Goal: Find specific fact

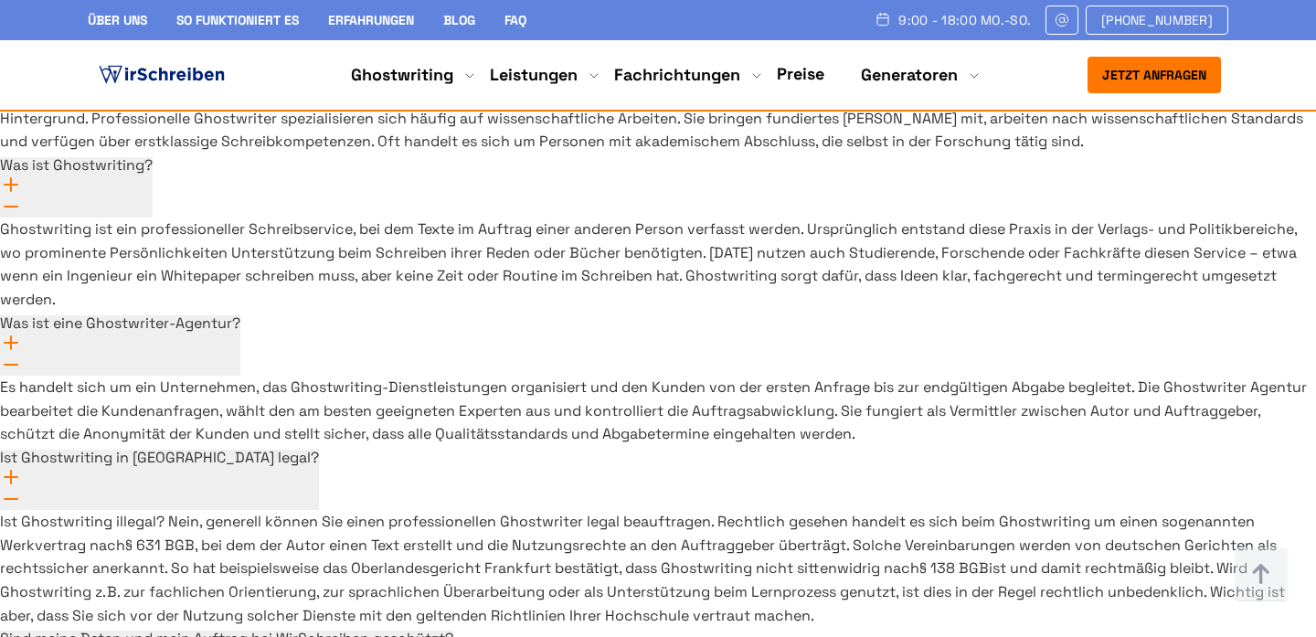
scroll to position [13610, 0]
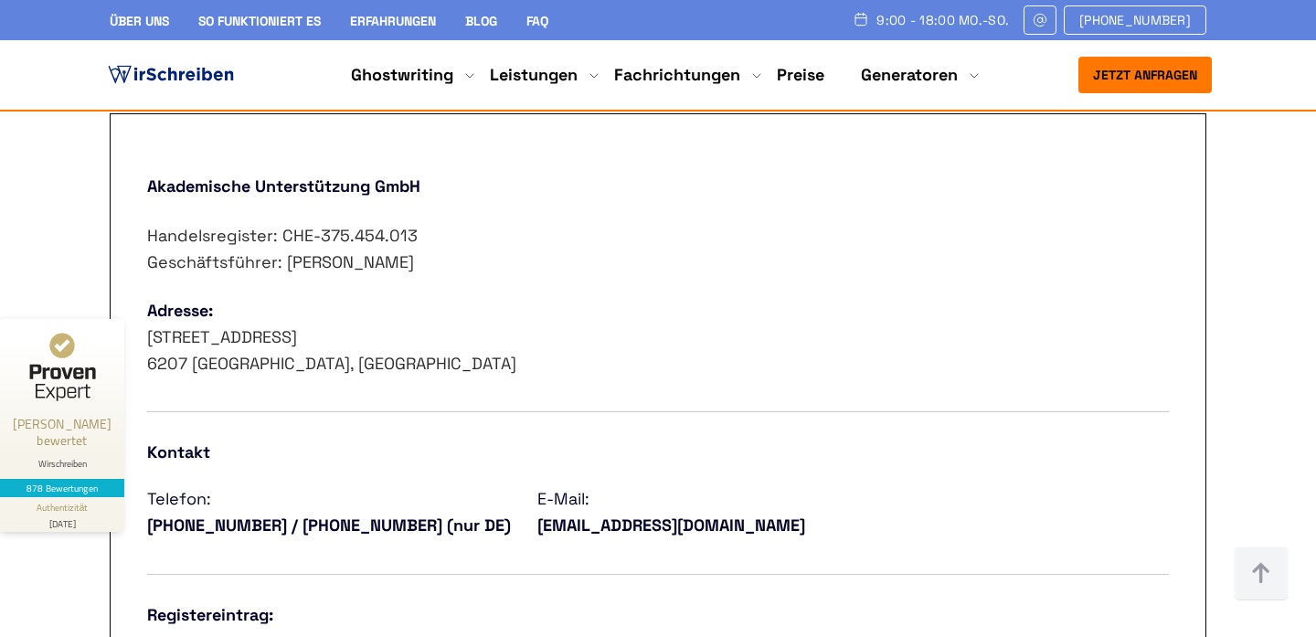
scroll to position [729, 0]
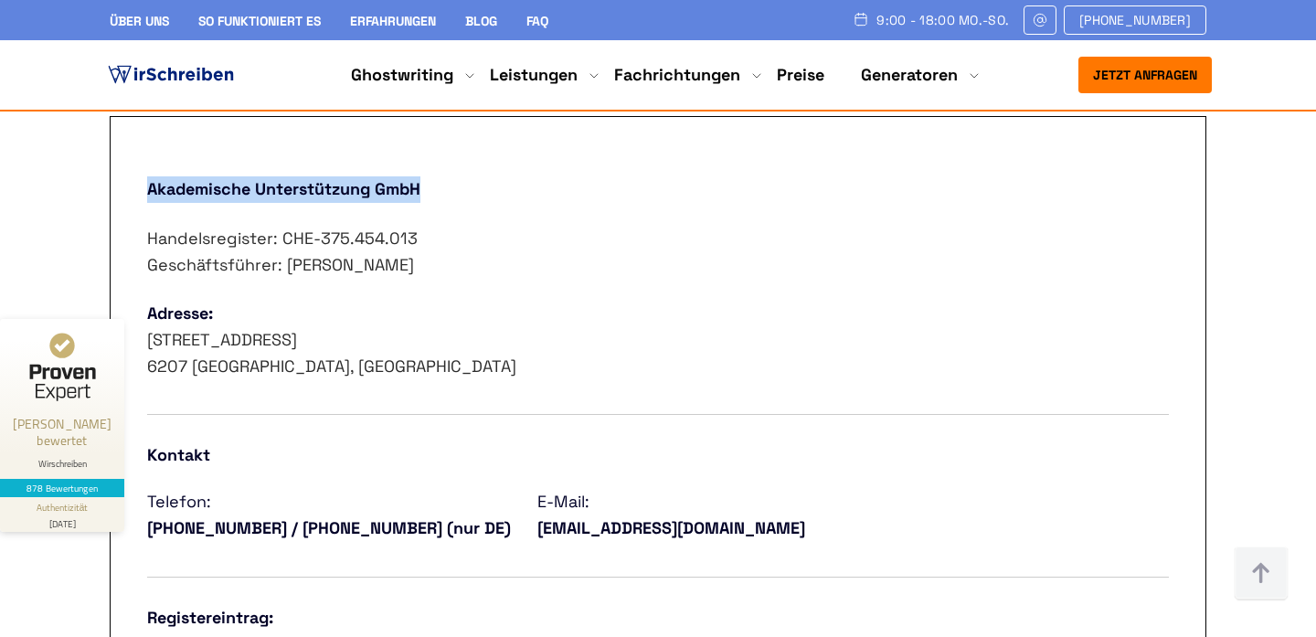
drag, startPoint x: 148, startPoint y: 191, endPoint x: 486, endPoint y: 177, distance: 338.4
click at [486, 177] on p "Akademische Unterstützung GmbH" at bounding box center [658, 189] width 1022 height 27
copy strong "Akademische Unterstützung GmbH"
click at [806, 267] on p "Handelsregister: CHE-375.454.013 Geschäftsführer: Eugen Nutz" at bounding box center [658, 252] width 1022 height 53
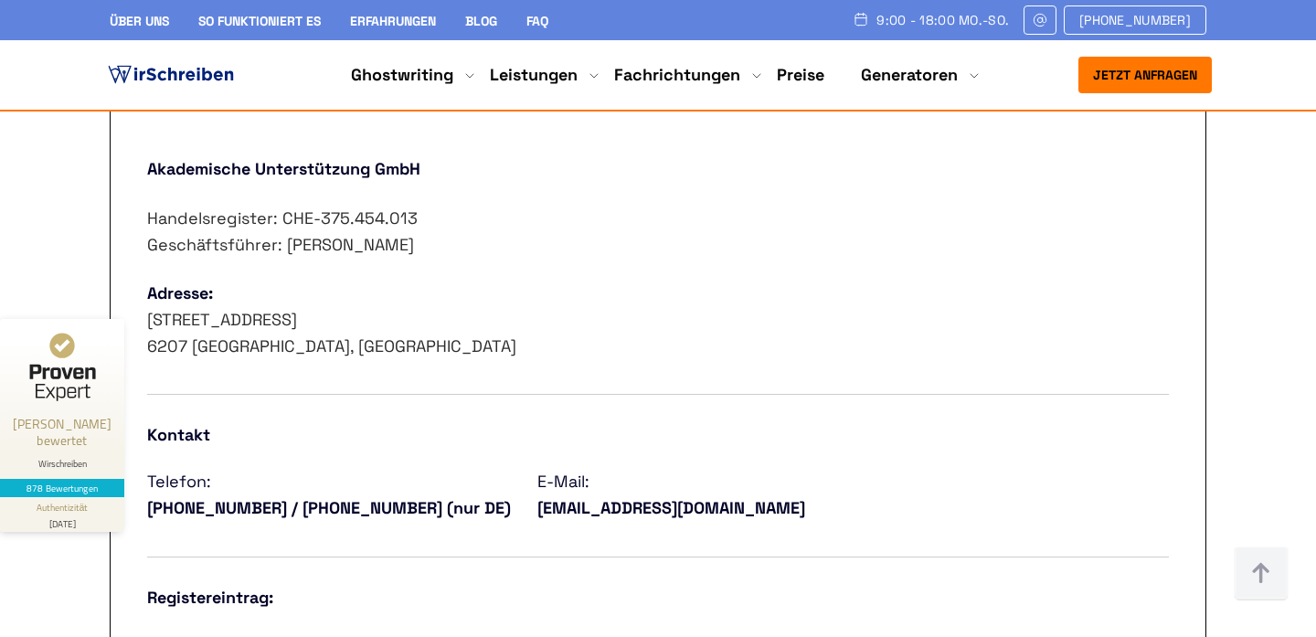
scroll to position [757, 0]
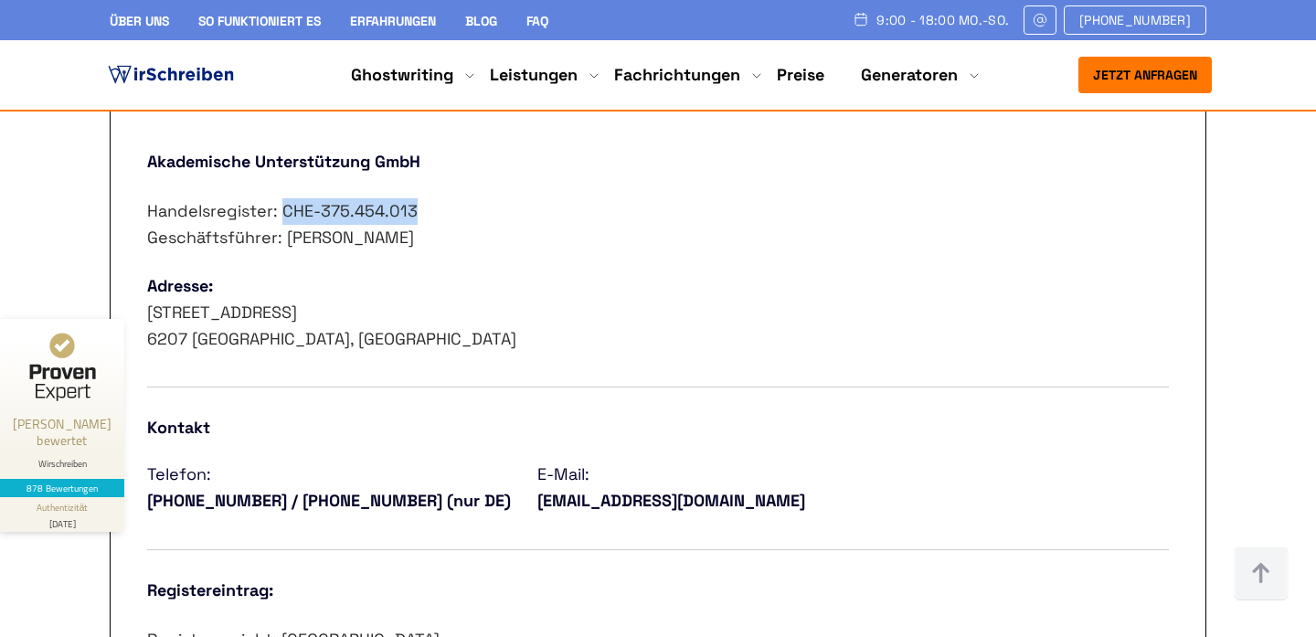
drag, startPoint x: 415, startPoint y: 209, endPoint x: 280, endPoint y: 207, distance: 135.3
click at [280, 207] on p "Handelsregister: CHE-375.454.013 Geschäftsführer: Eugen Nutz" at bounding box center [658, 224] width 1022 height 53
copy p "CHE-375.454.013"
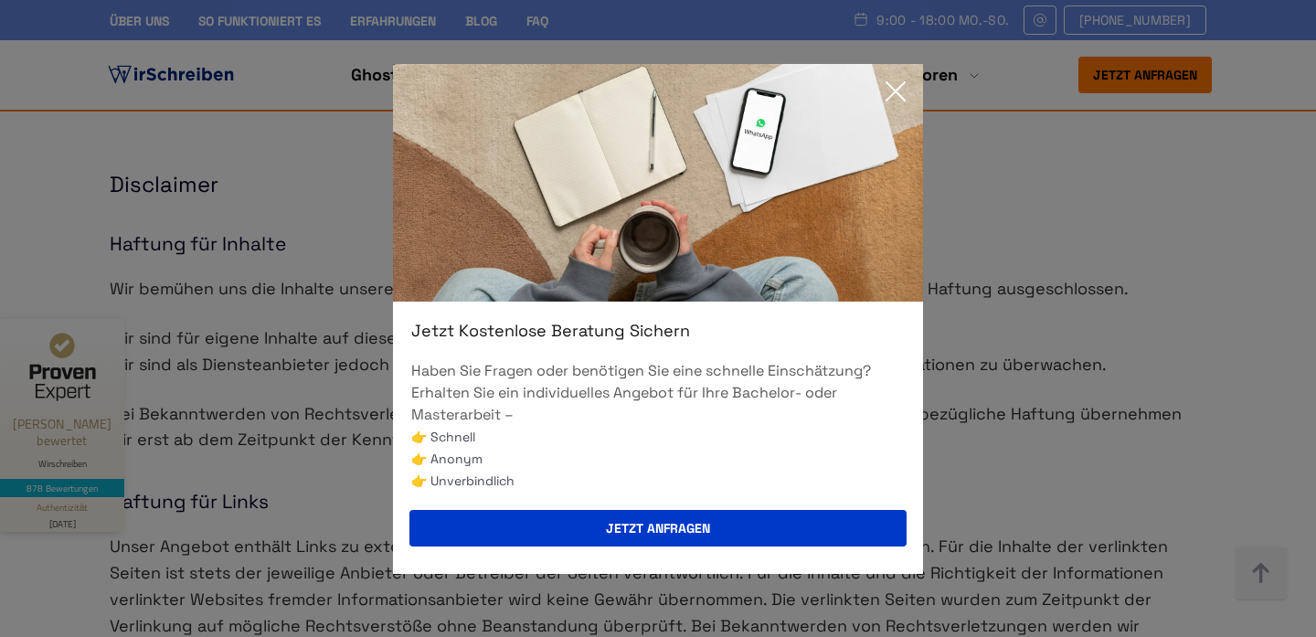
scroll to position [1431, 0]
click at [897, 79] on icon at bounding box center [895, 91] width 37 height 37
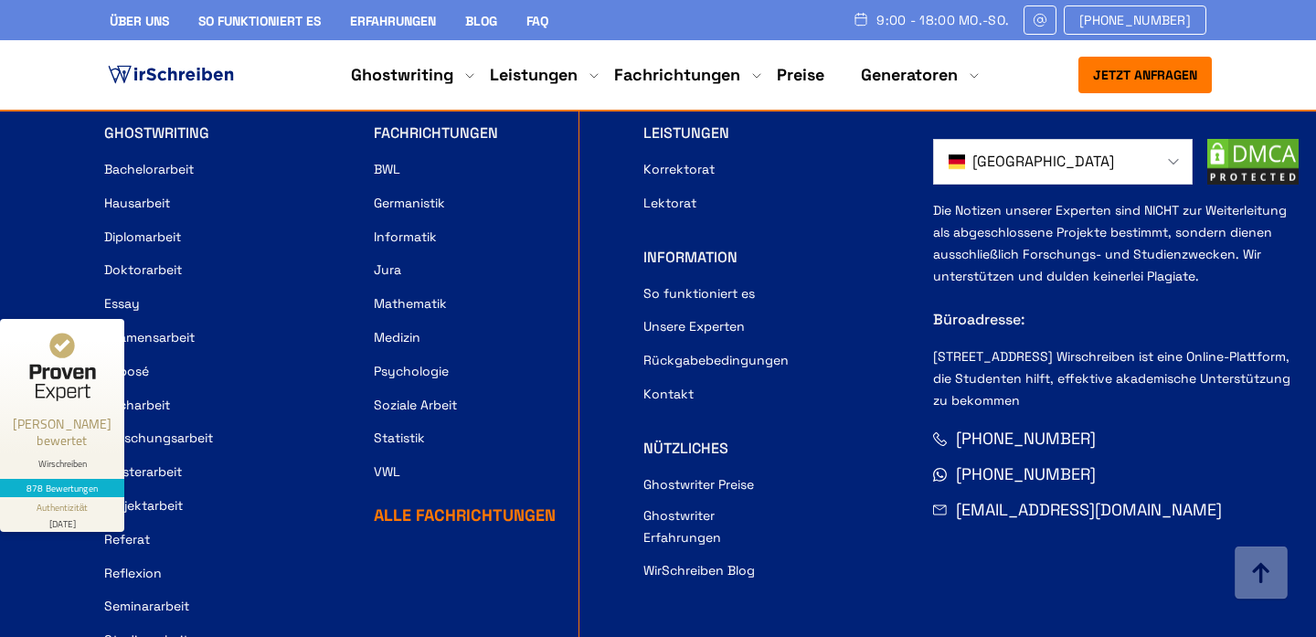
scroll to position [2722, 0]
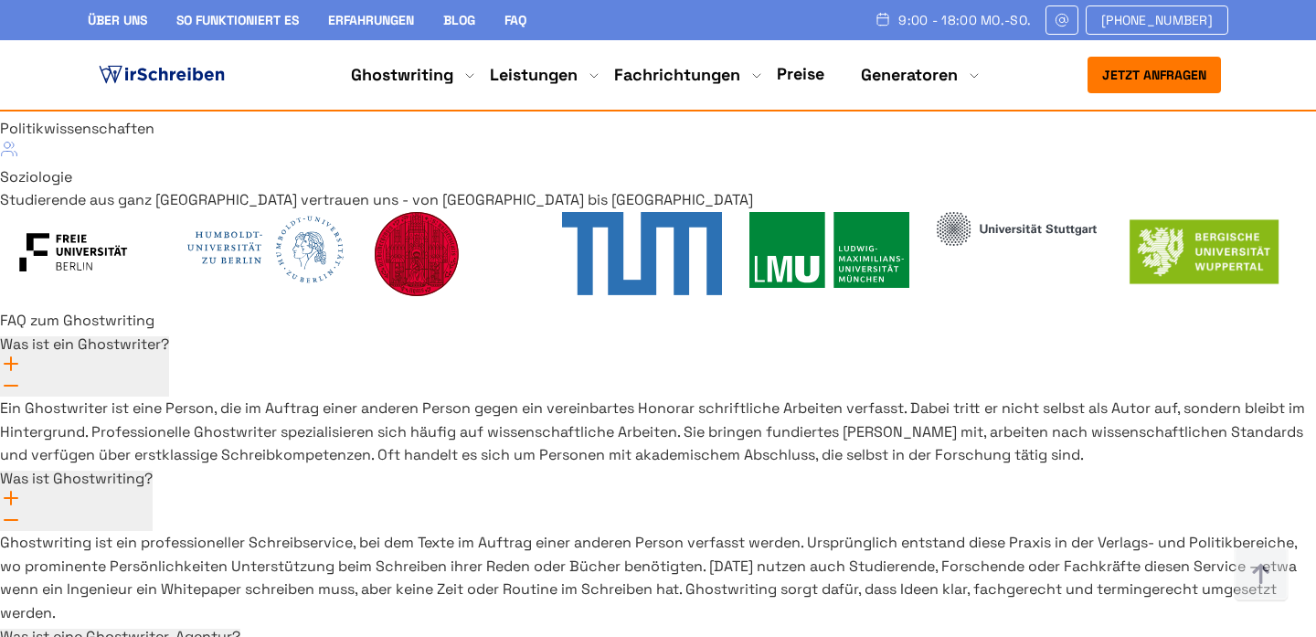
scroll to position [13610, 0]
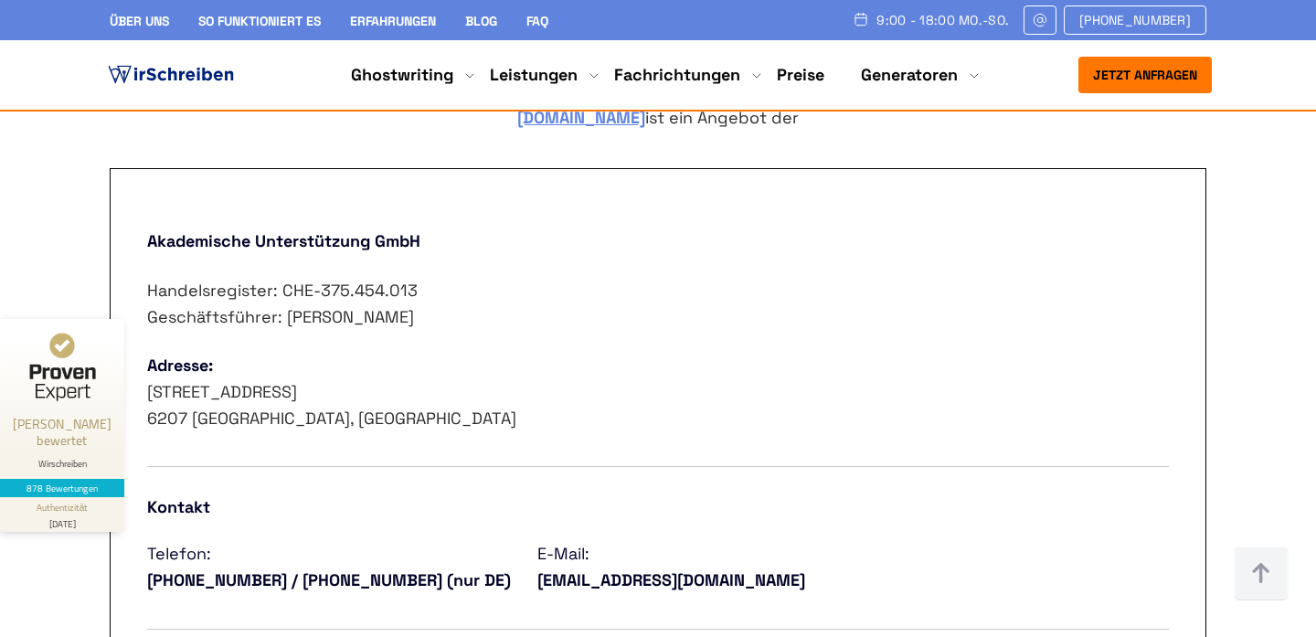
scroll to position [680, 0]
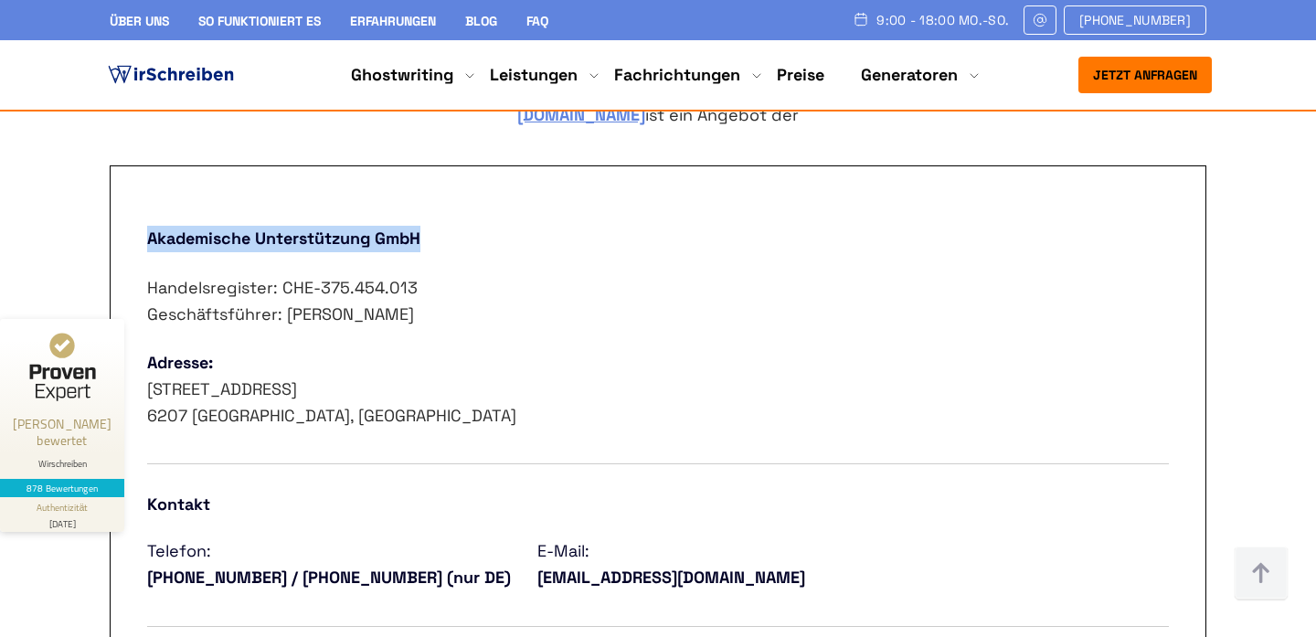
drag, startPoint x: 424, startPoint y: 238, endPoint x: 115, endPoint y: 242, distance: 308.9
click at [115, 242] on div "Akademische Unterstützung GmbH Handelsregister: CHE-375.454.013 Geschäftsführer…" at bounding box center [658, 505] width 1097 height 681
copy strong "Akademische Unterstützung GmbH"
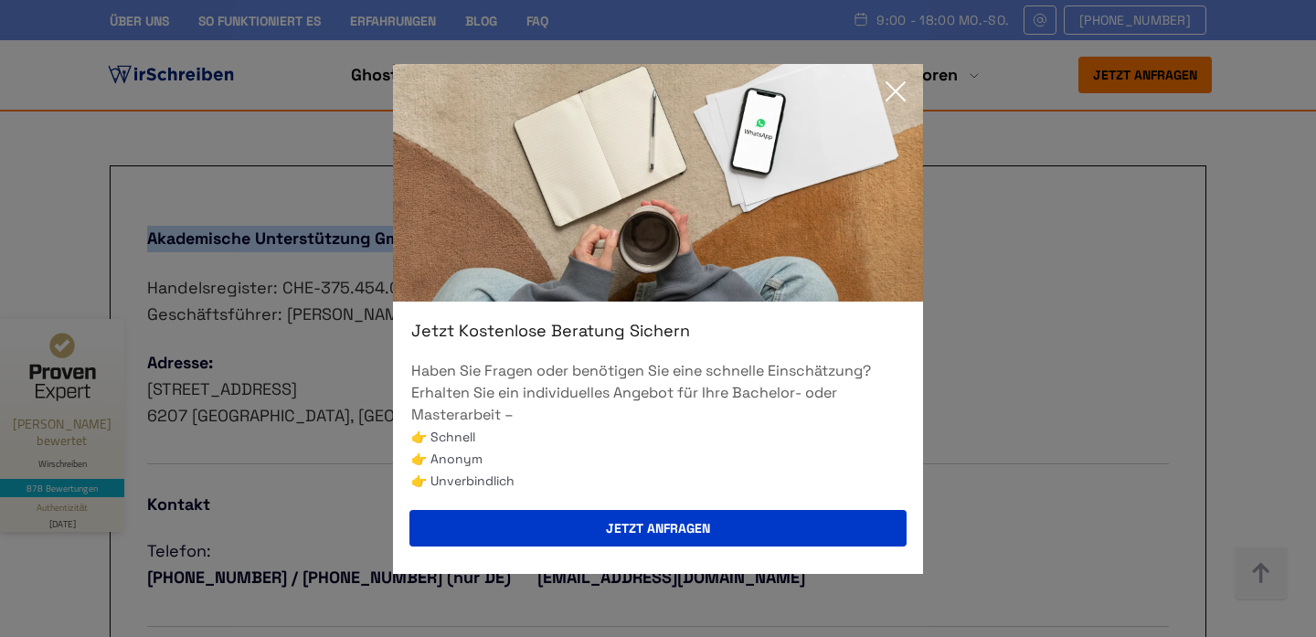
click at [897, 89] on icon at bounding box center [896, 91] width 18 height 18
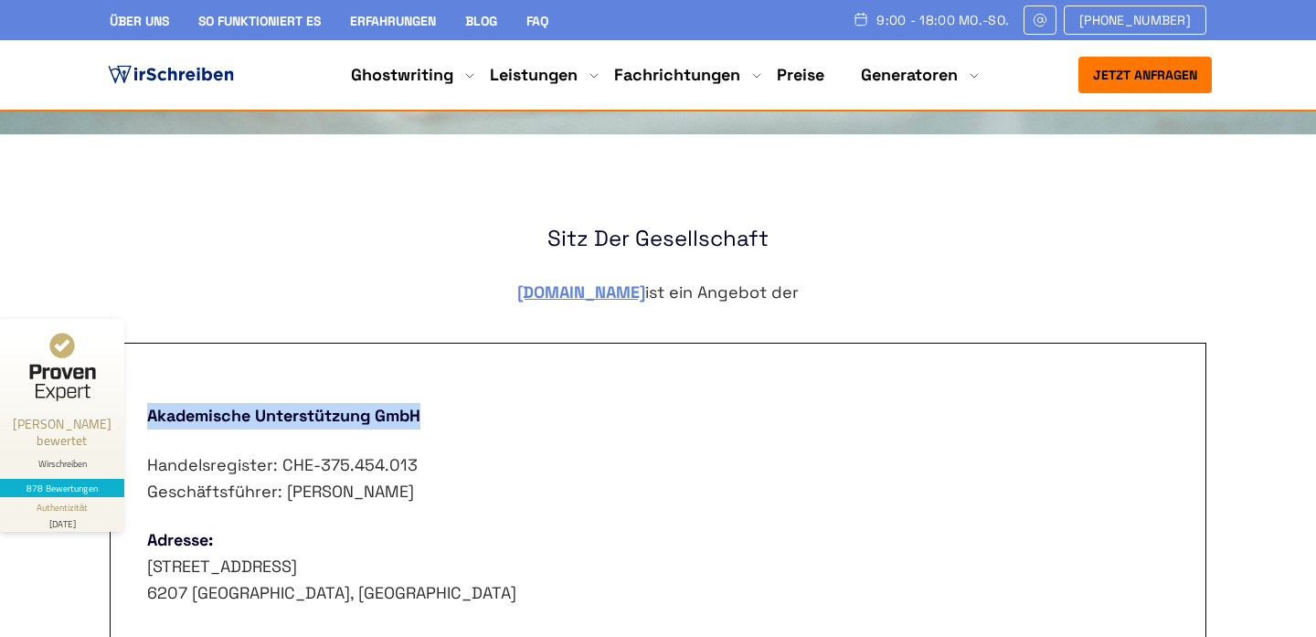
scroll to position [631, 0]
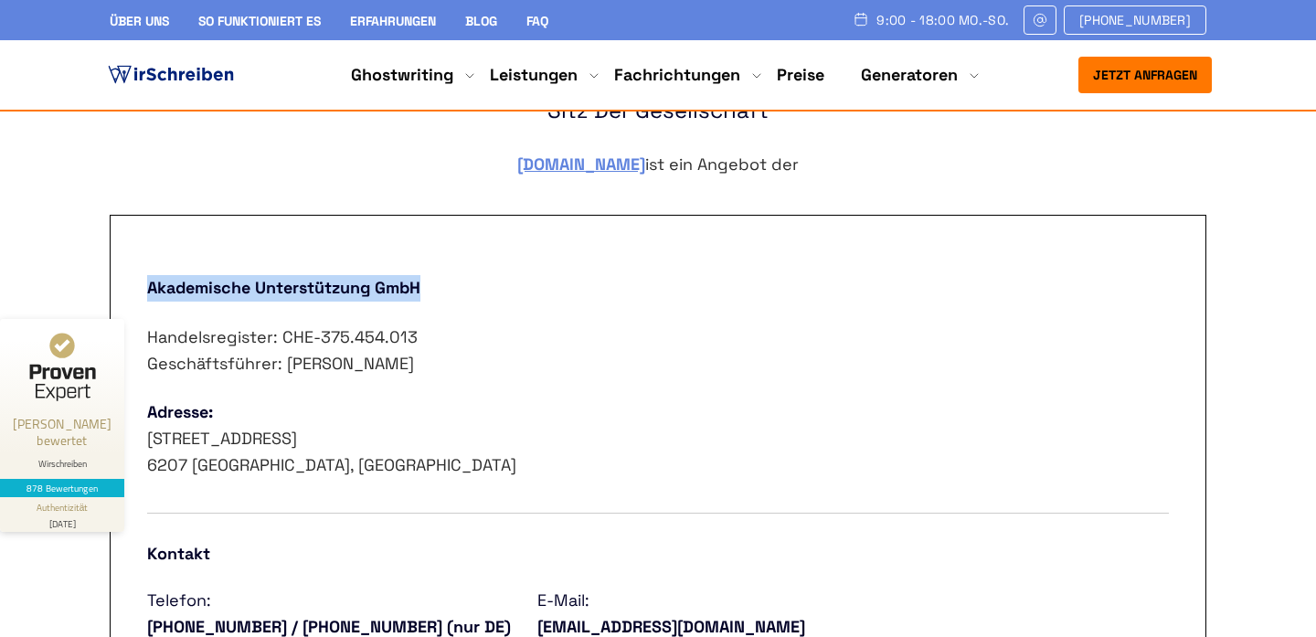
click at [534, 287] on p "Akademische Unterstützung GmbH" at bounding box center [658, 288] width 1022 height 27
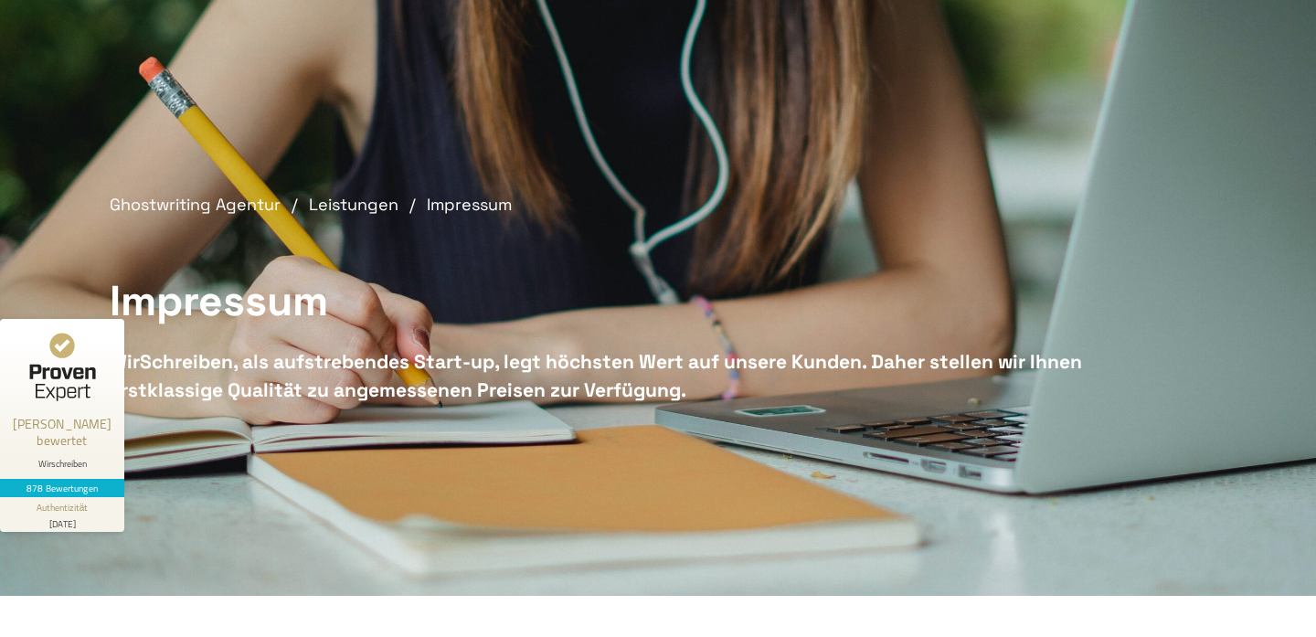
scroll to position [201, 0]
